Goal: Task Accomplishment & Management: Use online tool/utility

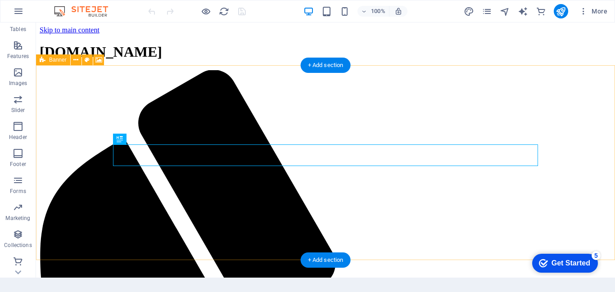
scroll to position [177, 0]
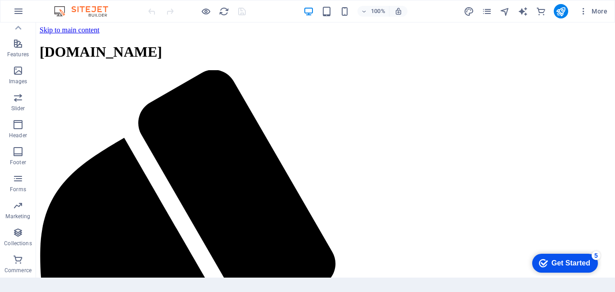
scroll to position [1191, 0]
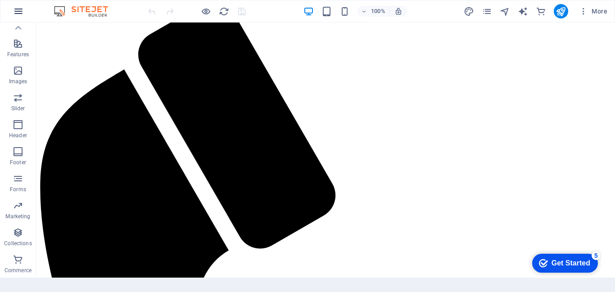
click at [18, 6] on icon "button" at bounding box center [18, 11] width 11 height 11
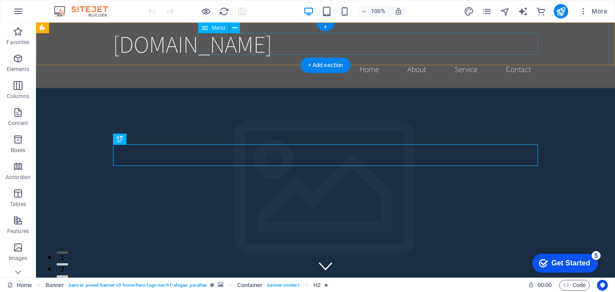
click at [368, 58] on nav "Home About Service Contact" at bounding box center [325, 69] width 425 height 23
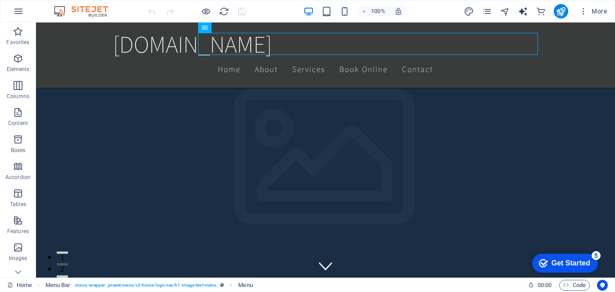
scroll to position [125, 0]
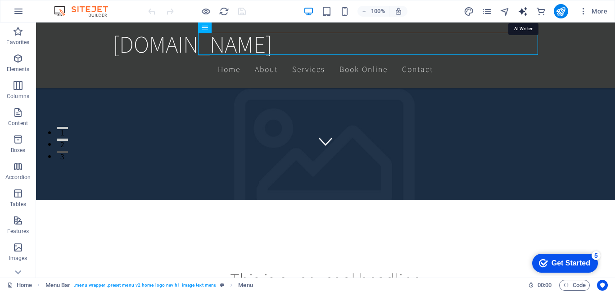
select select "English"
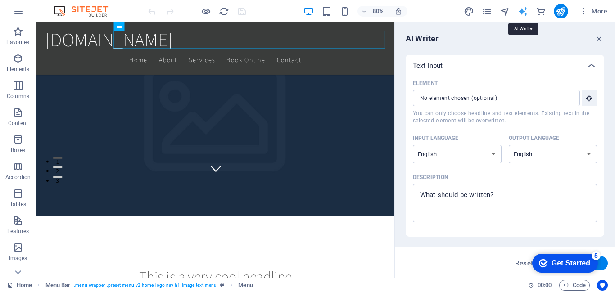
scroll to position [0, 0]
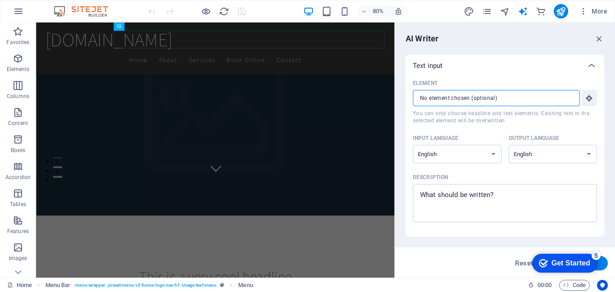
click at [590, 66] on icon at bounding box center [591, 65] width 11 height 11
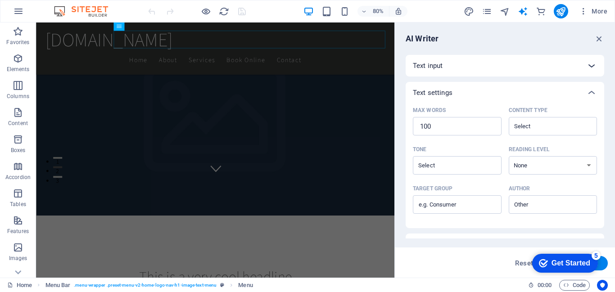
click at [590, 66] on icon at bounding box center [591, 65] width 11 height 11
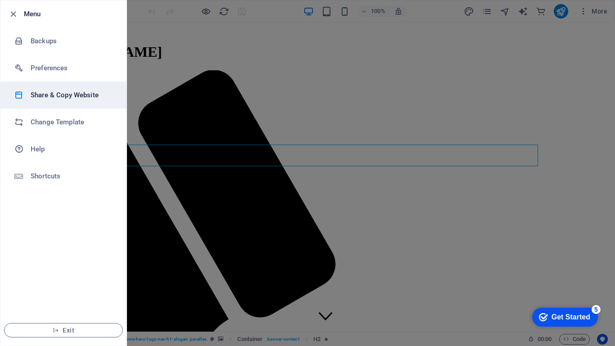
click at [66, 91] on h6 "Share & Copy Website" at bounding box center [72, 95] width 83 height 11
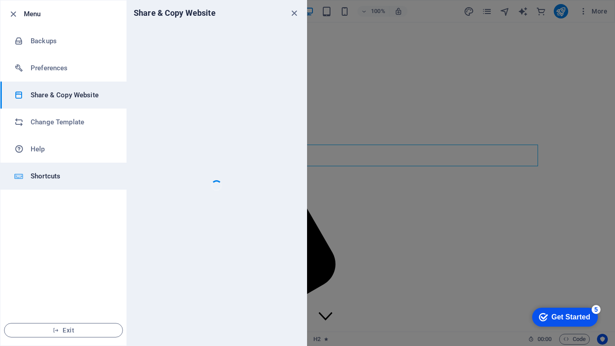
click at [50, 177] on h6 "Shortcuts" at bounding box center [72, 176] width 83 height 11
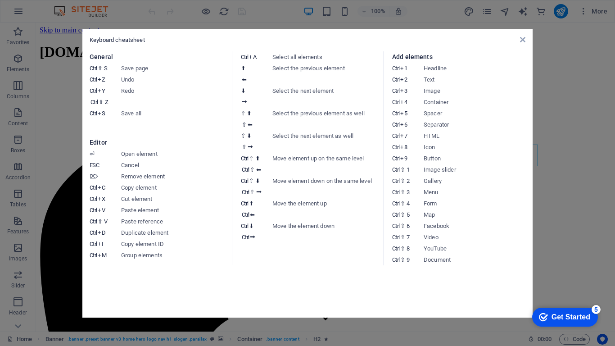
click at [168, 233] on dd "Duplicate element" at bounding box center [174, 232] width 106 height 11
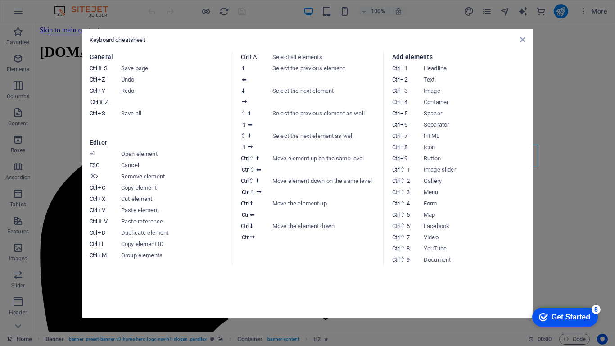
click at [140, 113] on dd "Save all" at bounding box center [174, 113] width 106 height 11
click at [522, 39] on icon at bounding box center [522, 39] width 5 height 7
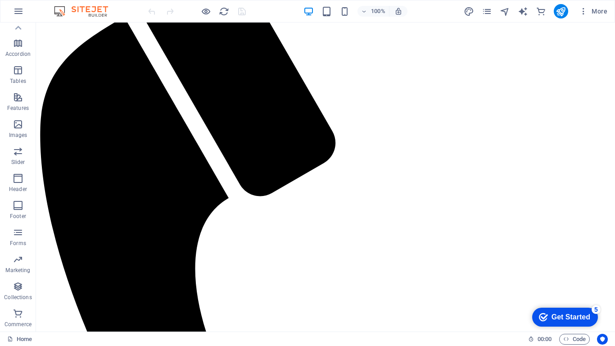
scroll to position [2728, 0]
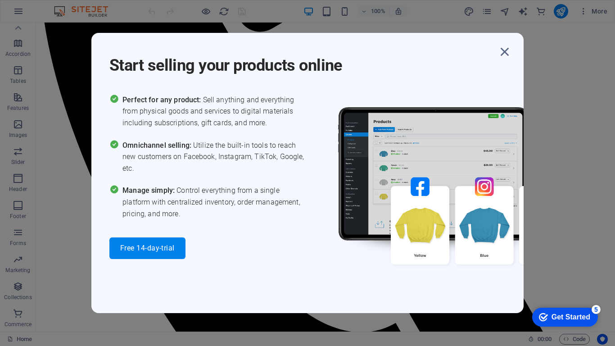
scroll to position [3782, 0]
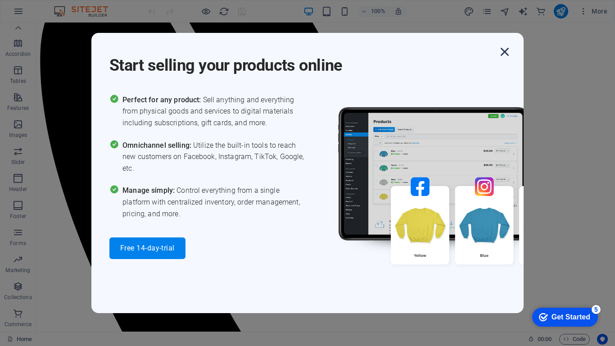
click at [506, 51] on icon "button" at bounding box center [505, 52] width 16 height 16
